Goal: Information Seeking & Learning: Learn about a topic

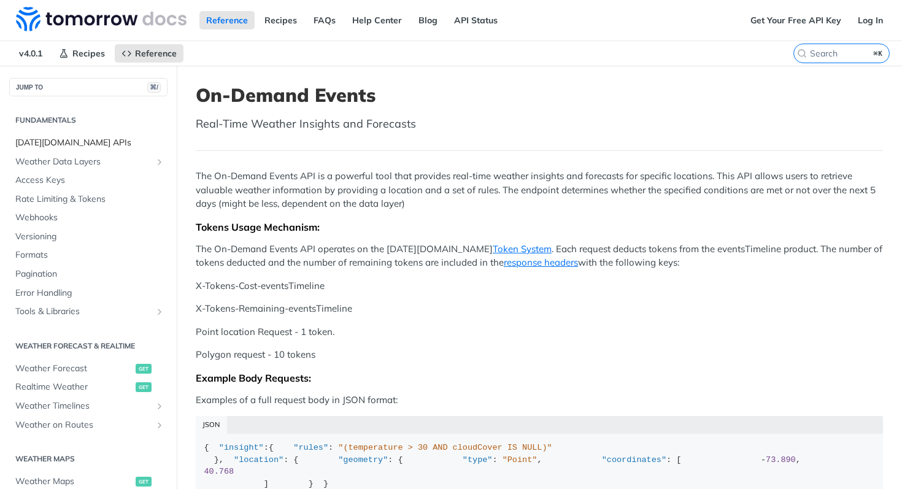
click at [72, 141] on span "[DATE][DOMAIN_NAME] APIs" at bounding box center [89, 143] width 149 height 12
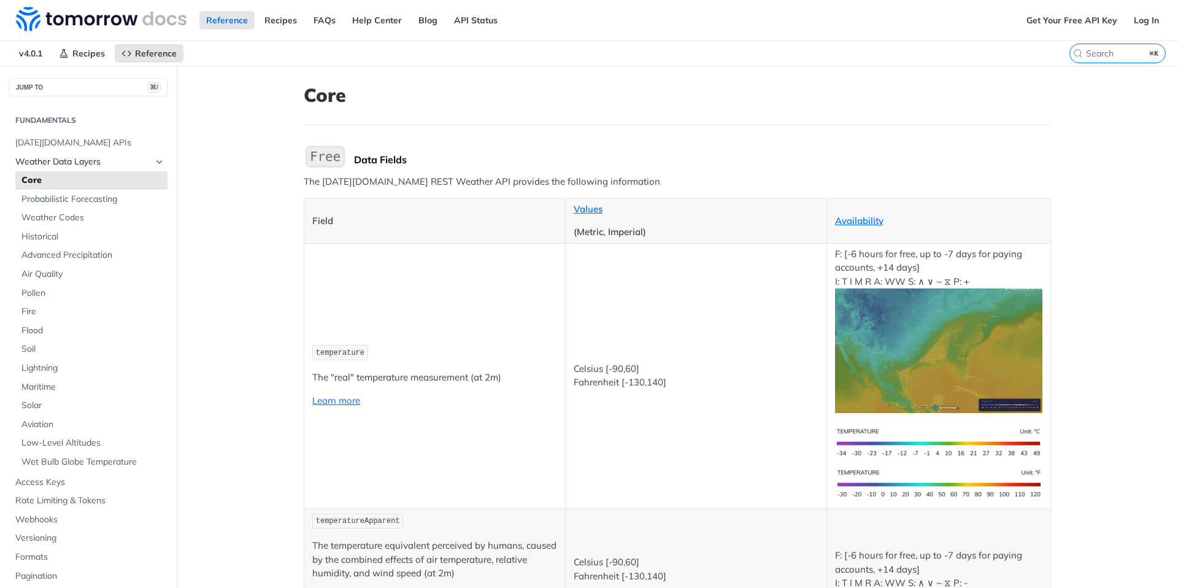
click at [88, 156] on span "Weather Data Layers" at bounding box center [83, 162] width 136 height 12
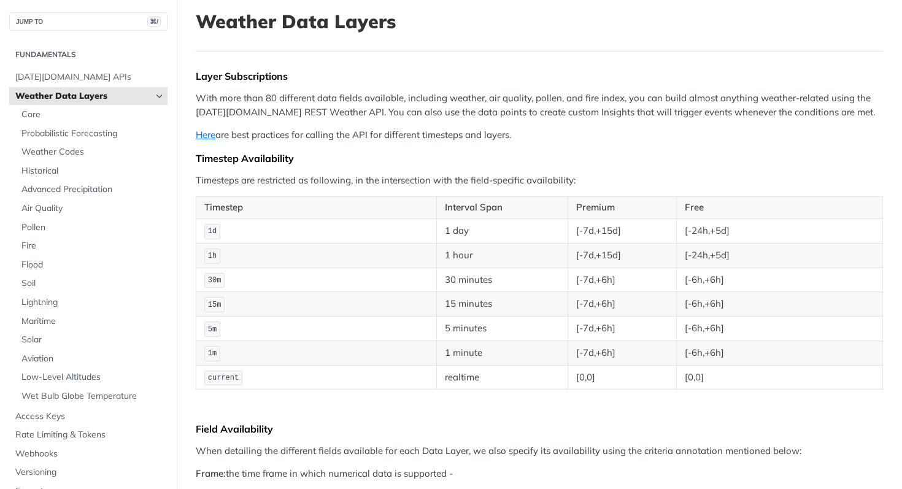
scroll to position [74, 0]
